Goal: Information Seeking & Learning: Learn about a topic

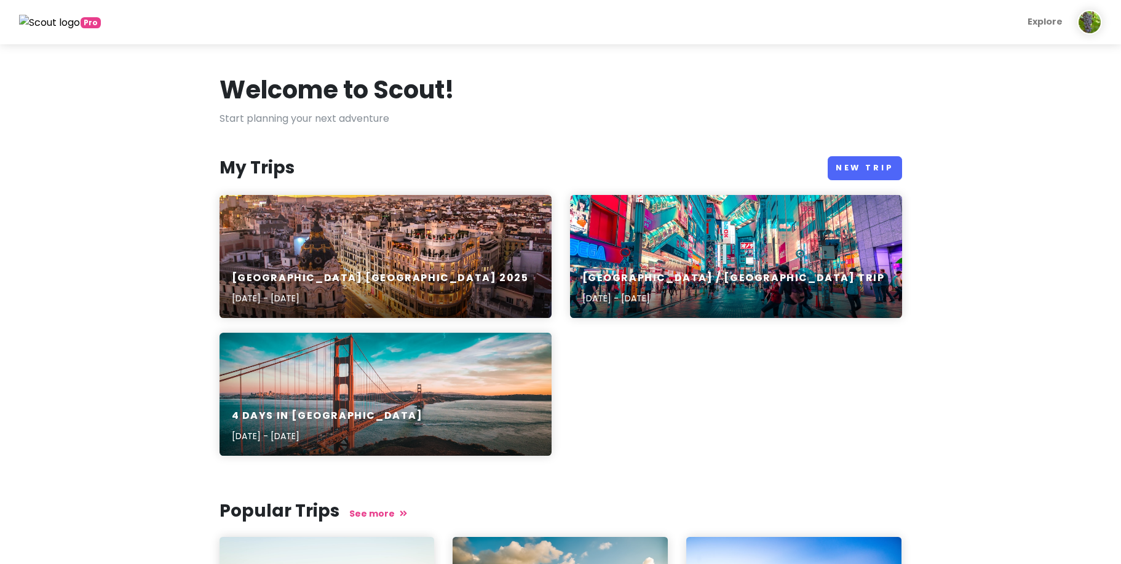
click at [1094, 21] on img at bounding box center [1089, 22] width 25 height 25
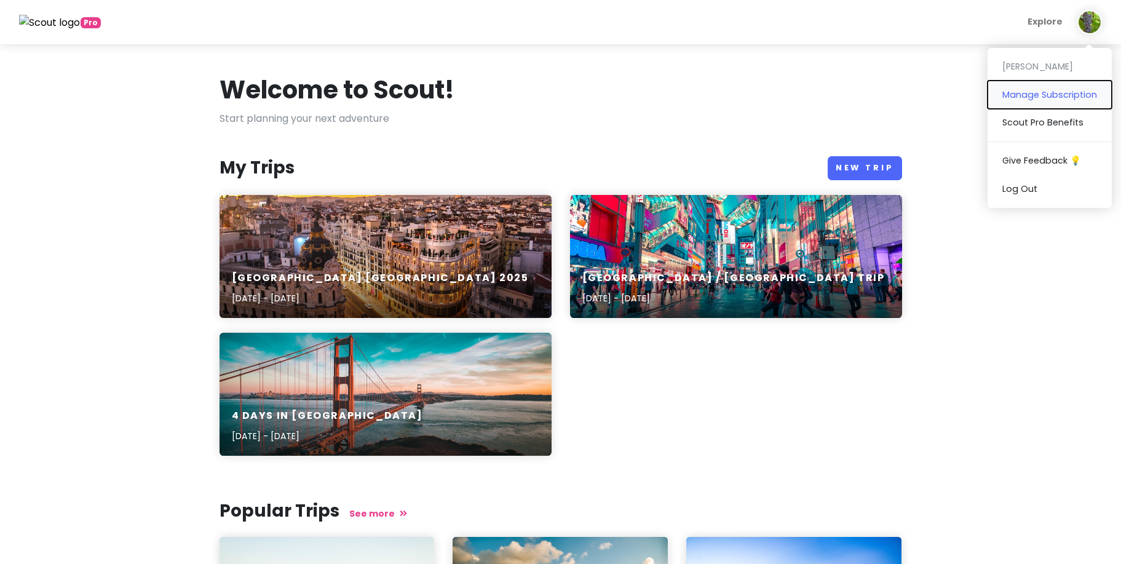
click at [1039, 96] on button "Manage Subscription" at bounding box center [1049, 95] width 124 height 28
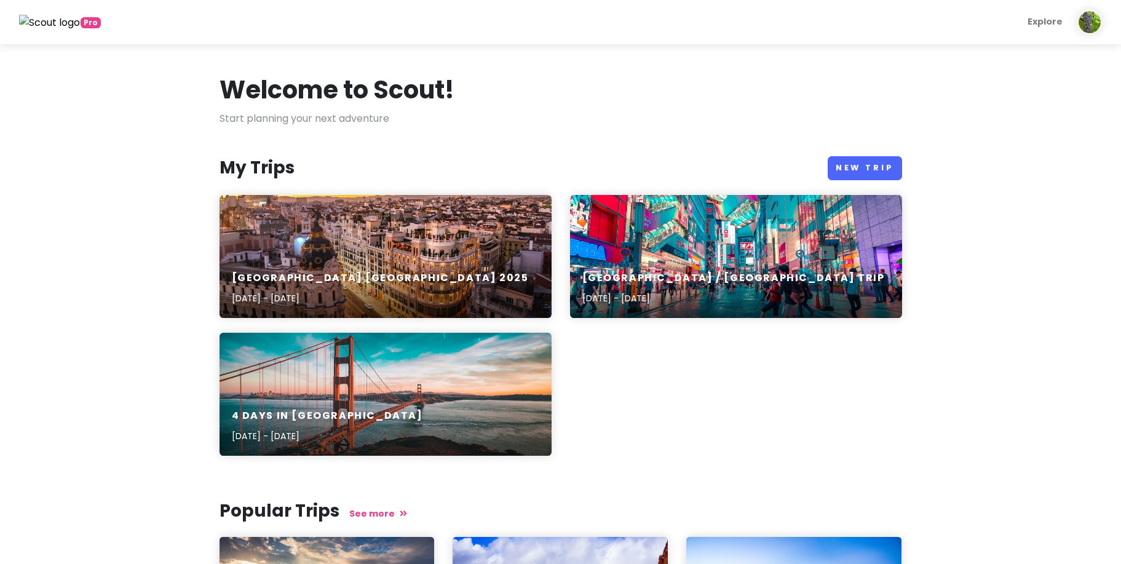
click at [66, 24] on img at bounding box center [49, 23] width 61 height 16
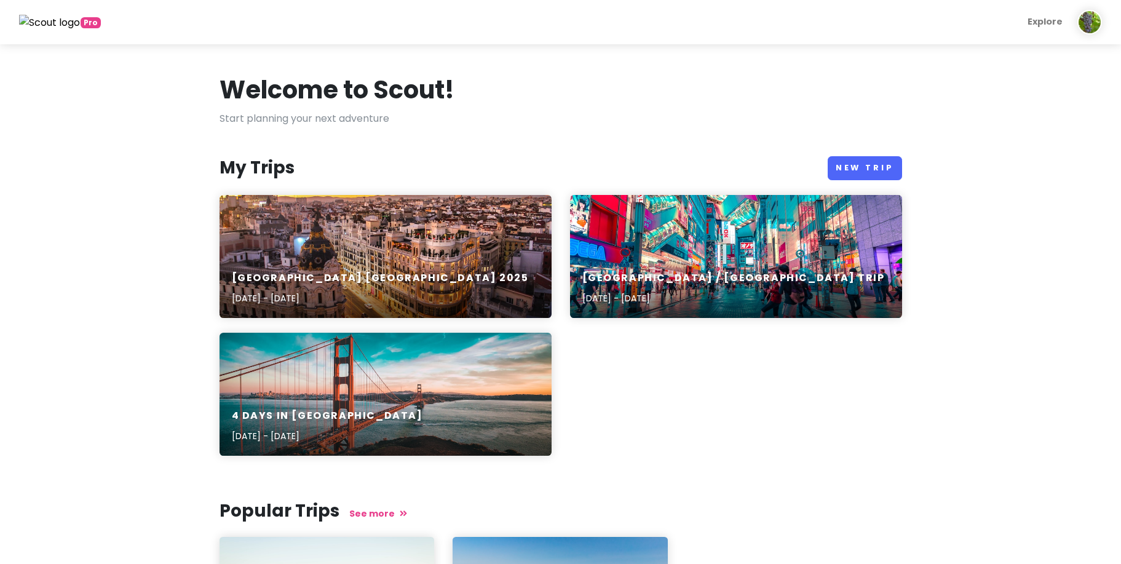
click at [1105, 23] on div "Pro Explore [PERSON_NAME] Manage Subscription Scout Pro Benefits Give Feedback …" at bounding box center [560, 22] width 1101 height 25
click at [1095, 25] on img at bounding box center [1089, 22] width 25 height 25
click at [749, 414] on div "Spain Portugal 2025 Sep 12, 2025 - Sep 28, 2025 Japan / Korea Trip Sep 11, 2024…" at bounding box center [560, 332] width 701 height 275
click at [349, 270] on div "Spain Portugal 2025 Sep 12, 2025 - Sep 28, 2025" at bounding box center [385, 288] width 332 height 58
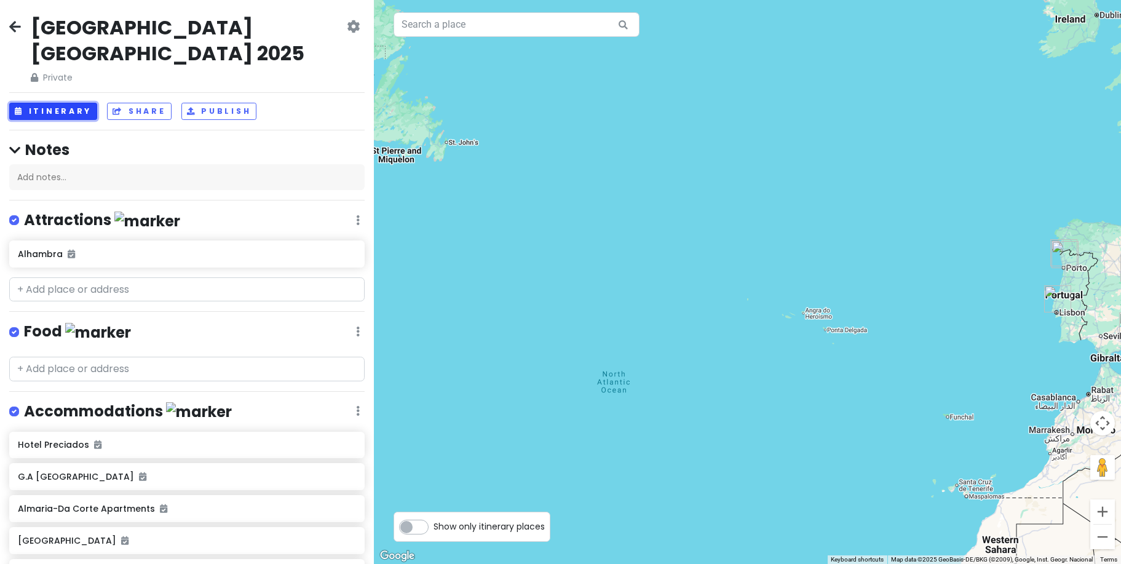
click at [65, 103] on button "Itinerary" at bounding box center [53, 112] width 88 height 18
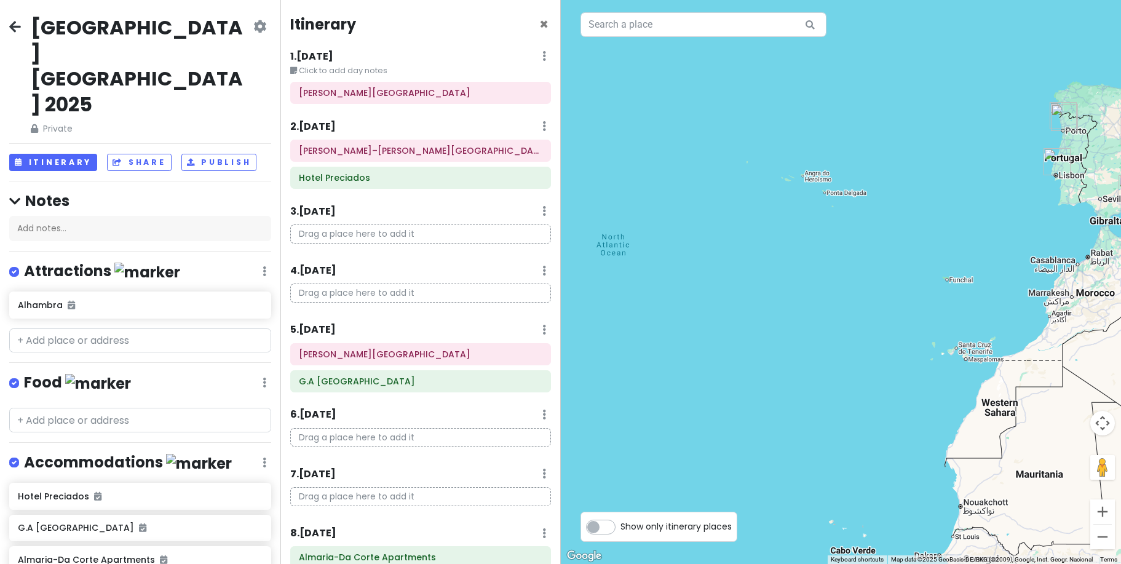
drag, startPoint x: 761, startPoint y: 229, endPoint x: 643, endPoint y: 79, distance: 191.3
click at [644, 79] on div at bounding box center [841, 282] width 561 height 564
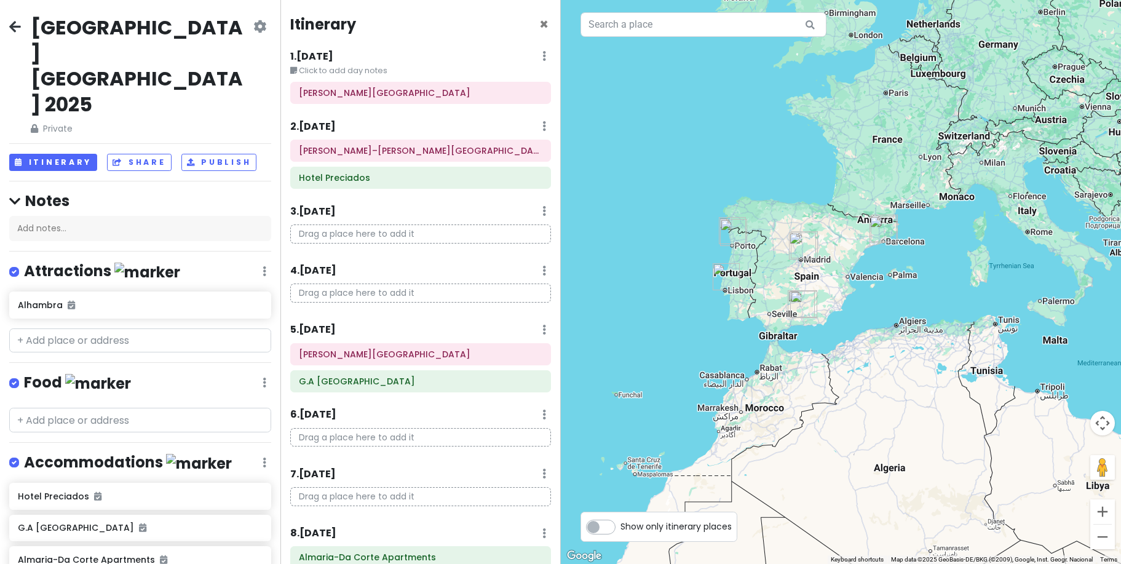
drag, startPoint x: 798, startPoint y: 191, endPoint x: 605, endPoint y: 408, distance: 290.4
click at [602, 409] on div at bounding box center [841, 282] width 561 height 564
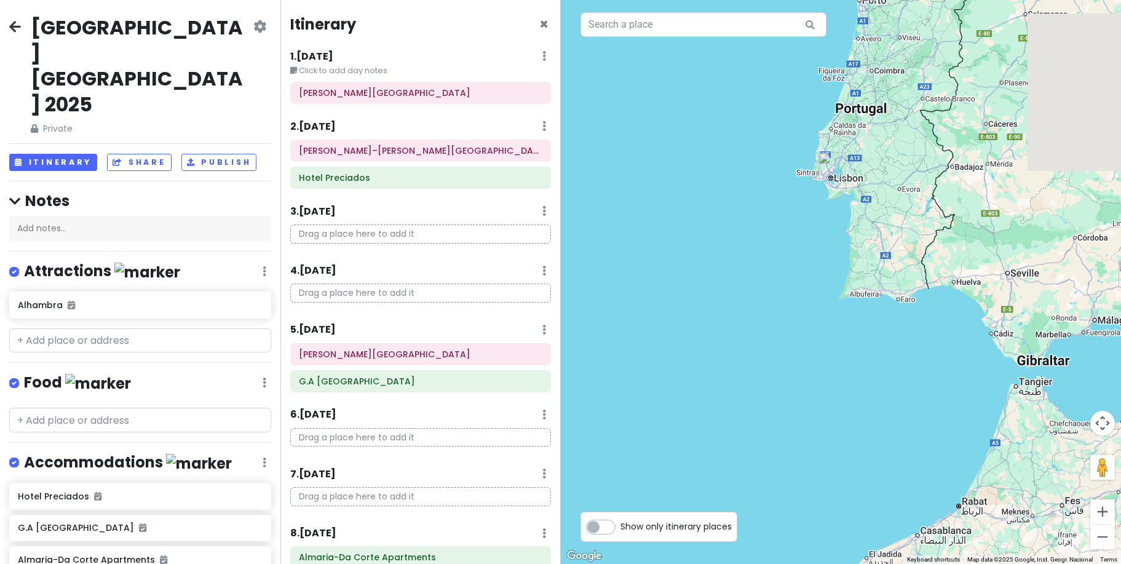
drag, startPoint x: 737, startPoint y: 310, endPoint x: 665, endPoint y: 435, distance: 144.3
click at [546, 519] on div "Spain Portugal 2025 Private Change Dates Make a Copy Delete Trip Give Feedback …" at bounding box center [560, 282] width 1121 height 564
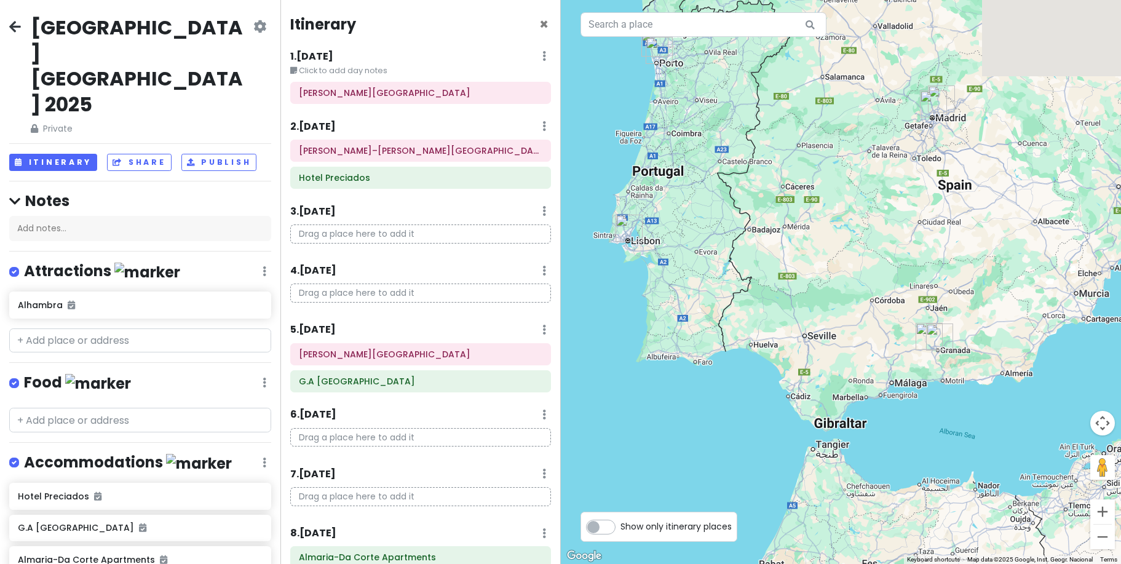
drag, startPoint x: 741, startPoint y: 360, endPoint x: 619, endPoint y: 387, distance: 125.3
click at [583, 414] on div at bounding box center [841, 282] width 561 height 564
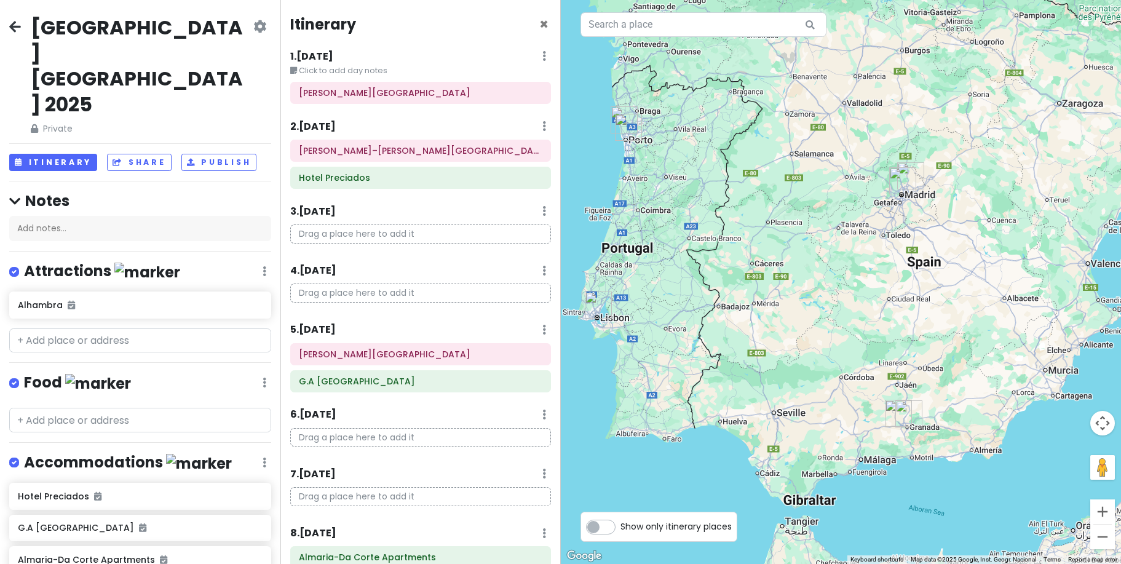
drag, startPoint x: 634, startPoint y: 385, endPoint x: 724, endPoint y: 375, distance: 90.3
click at [668, 402] on div at bounding box center [841, 282] width 561 height 564
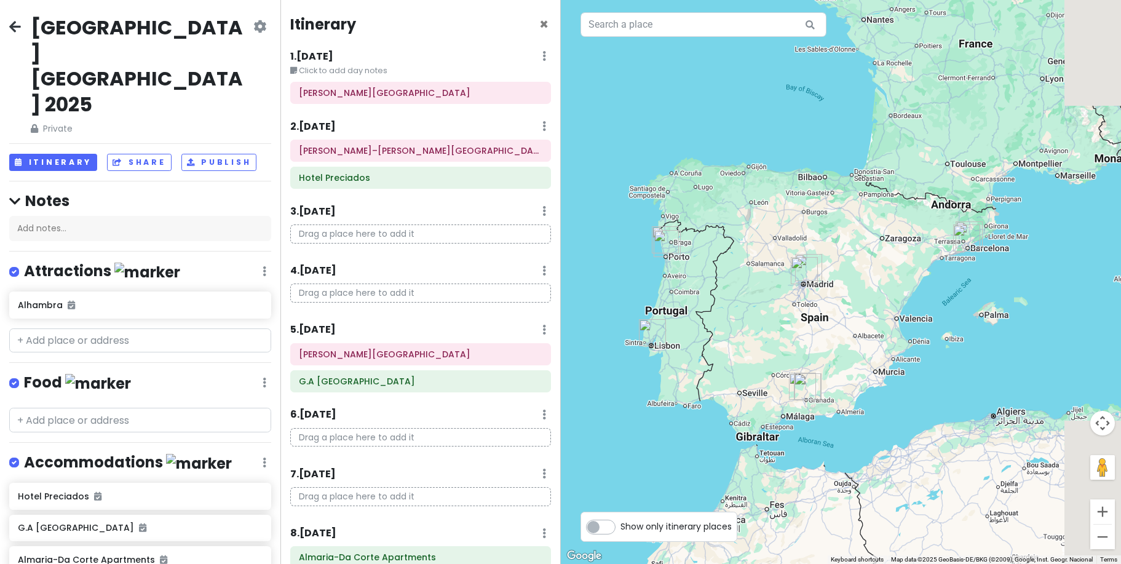
drag, startPoint x: 822, startPoint y: 288, endPoint x: 704, endPoint y: 307, distance: 119.6
click at [700, 309] on div at bounding box center [841, 282] width 561 height 564
